Goal: Find specific page/section: Find specific page/section

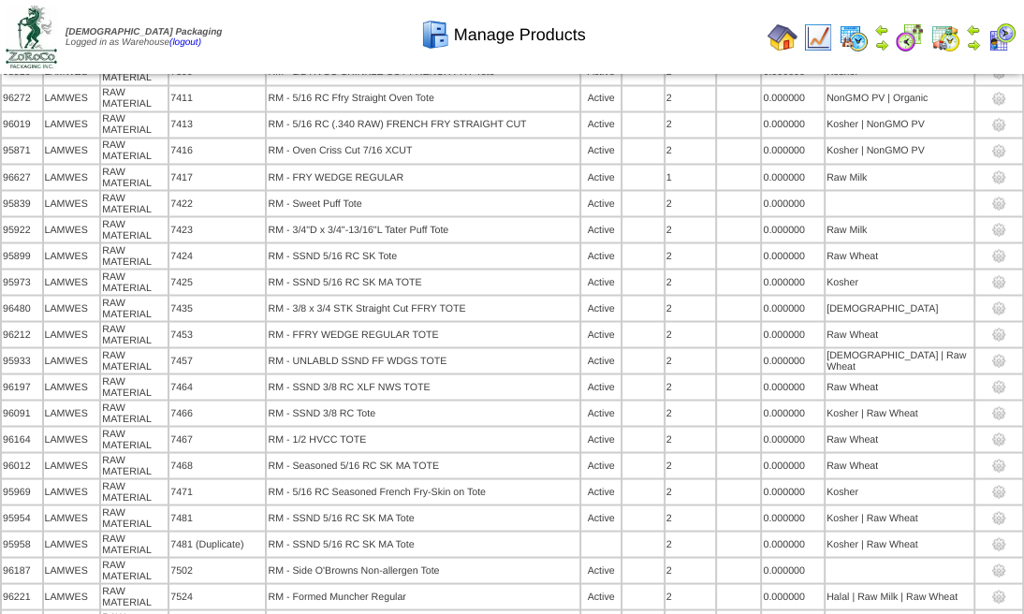
scroll to position [11361, 0]
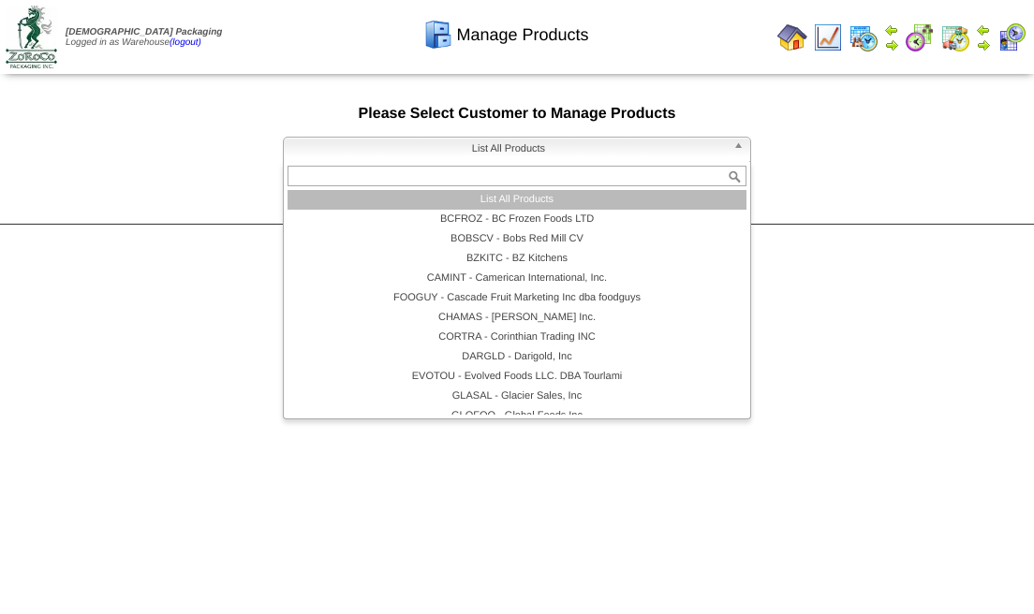
click at [463, 150] on span "List All Products" at bounding box center [508, 149] width 434 height 22
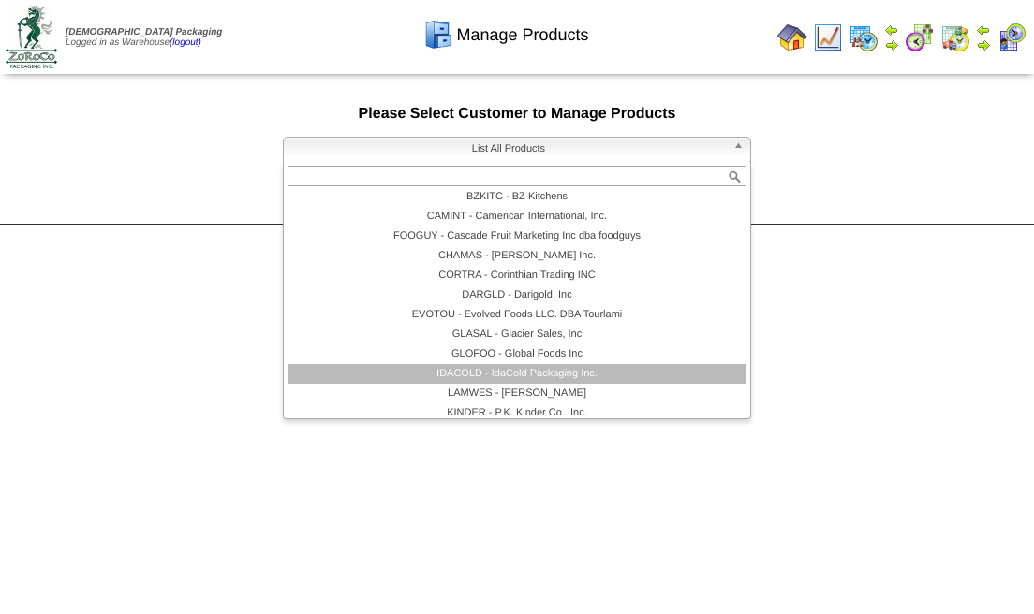
scroll to position [169, 0]
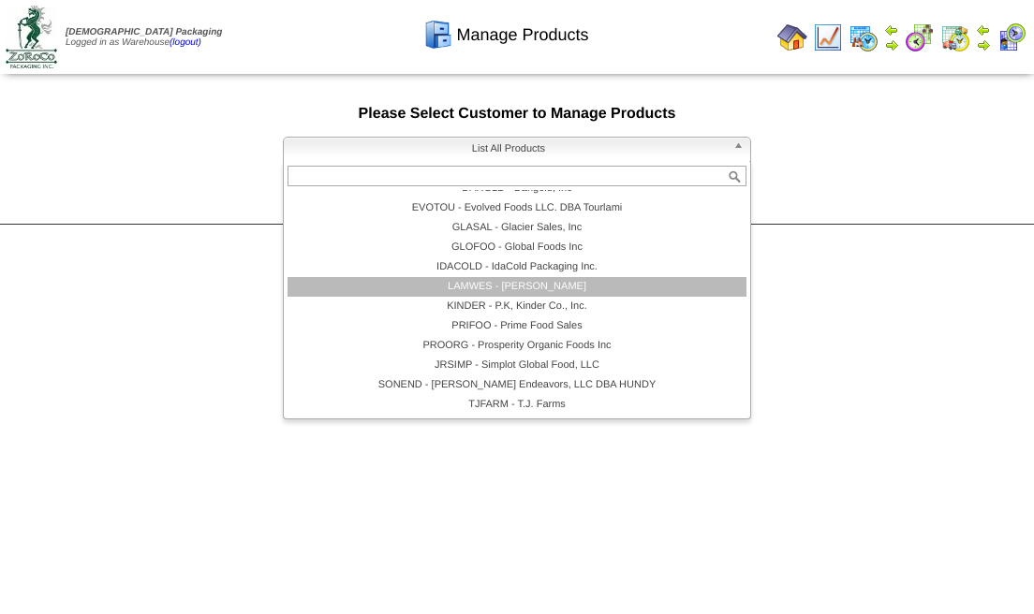
click at [481, 288] on li "LAMWES - [PERSON_NAME]" at bounding box center [516, 287] width 459 height 20
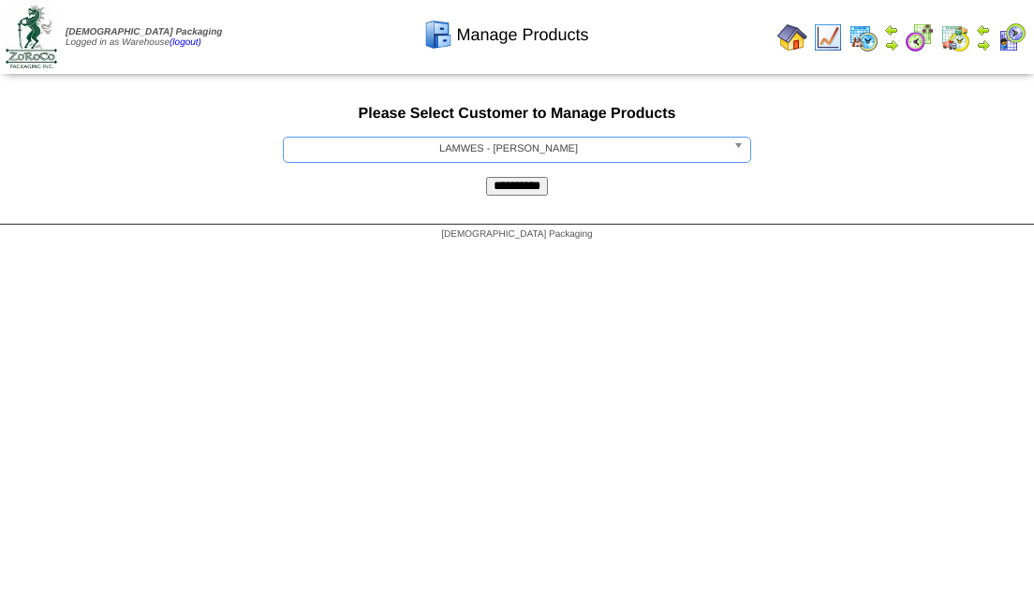
click at [522, 190] on input "**********" at bounding box center [517, 186] width 62 height 19
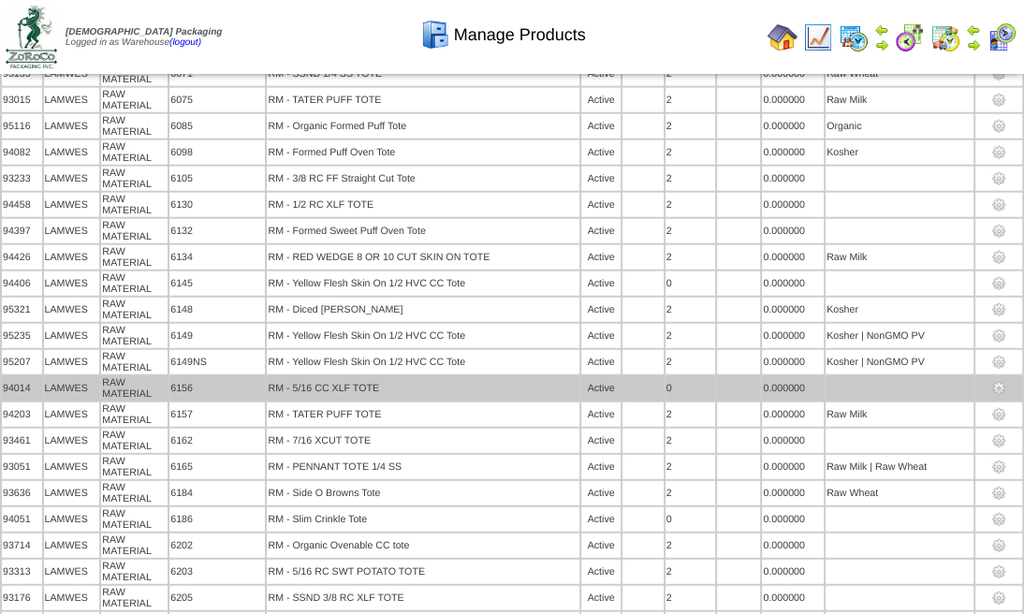
scroll to position [7633, 0]
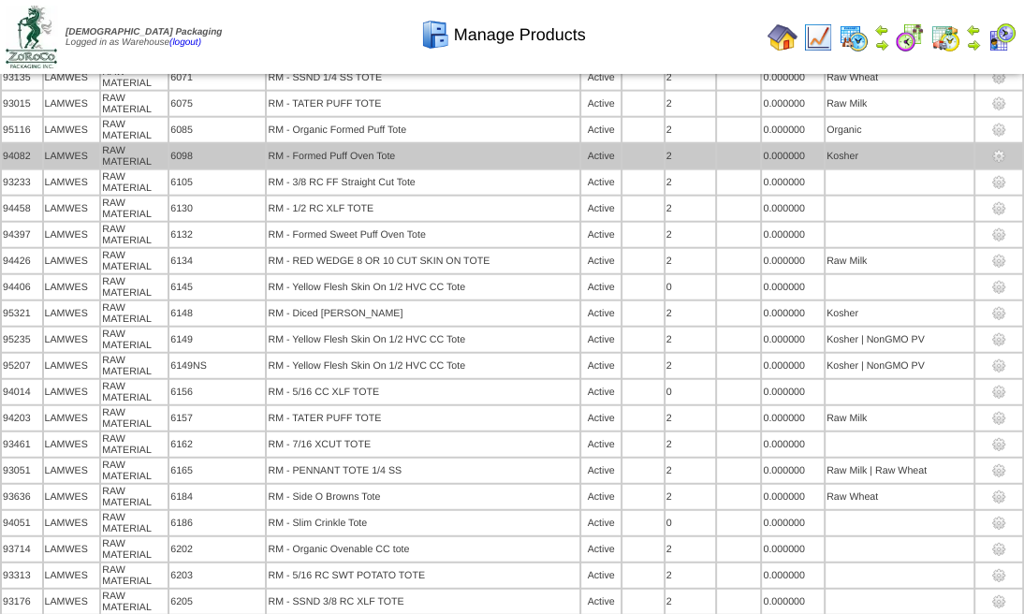
click at [415, 169] on td "RM - Formed Puff Oven Tote" at bounding box center [423, 156] width 313 height 24
